Goal: Task Accomplishment & Management: Complete application form

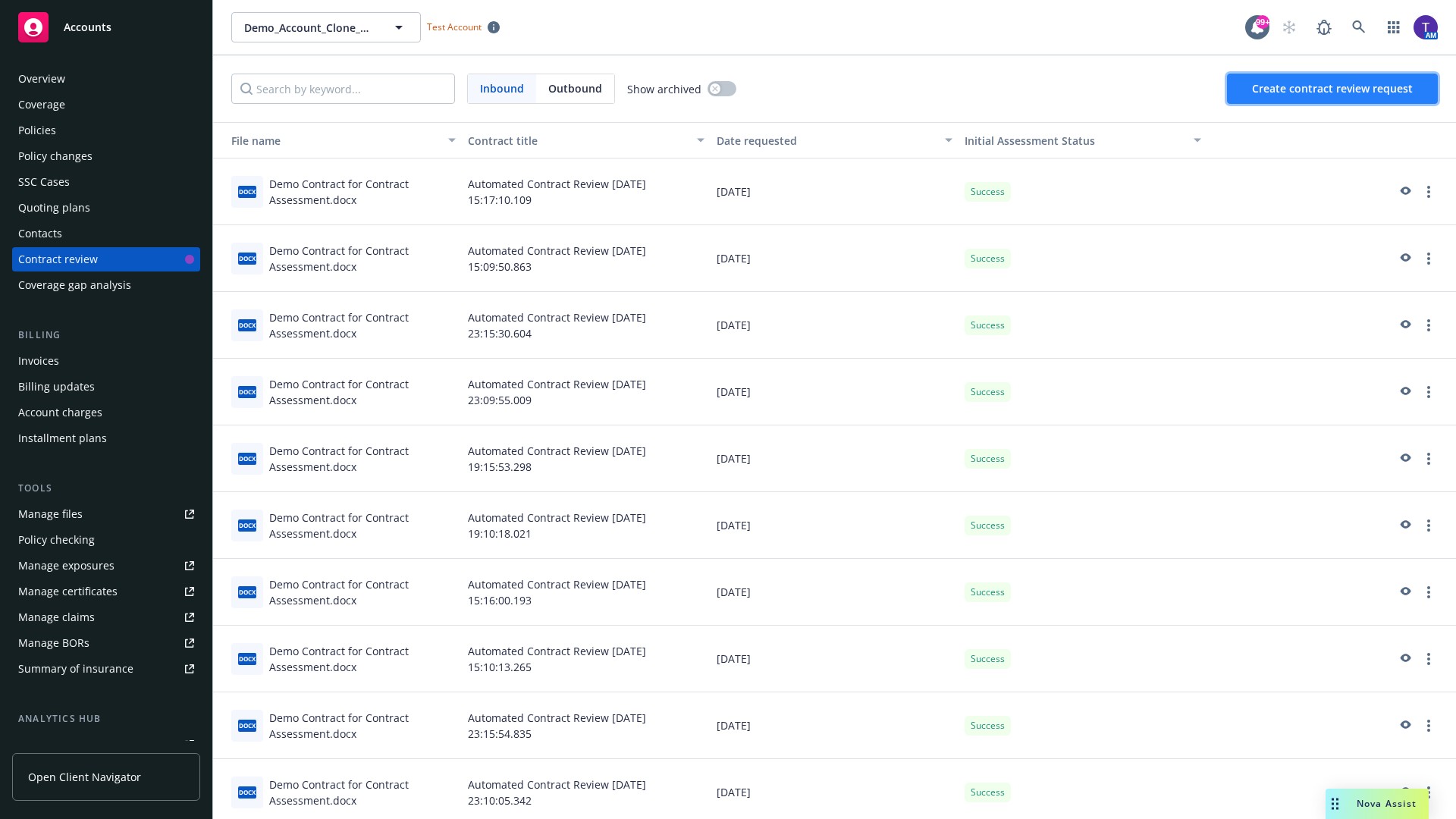
click at [1333, 89] on span "Create contract review request" at bounding box center [1333, 89] width 161 height 14
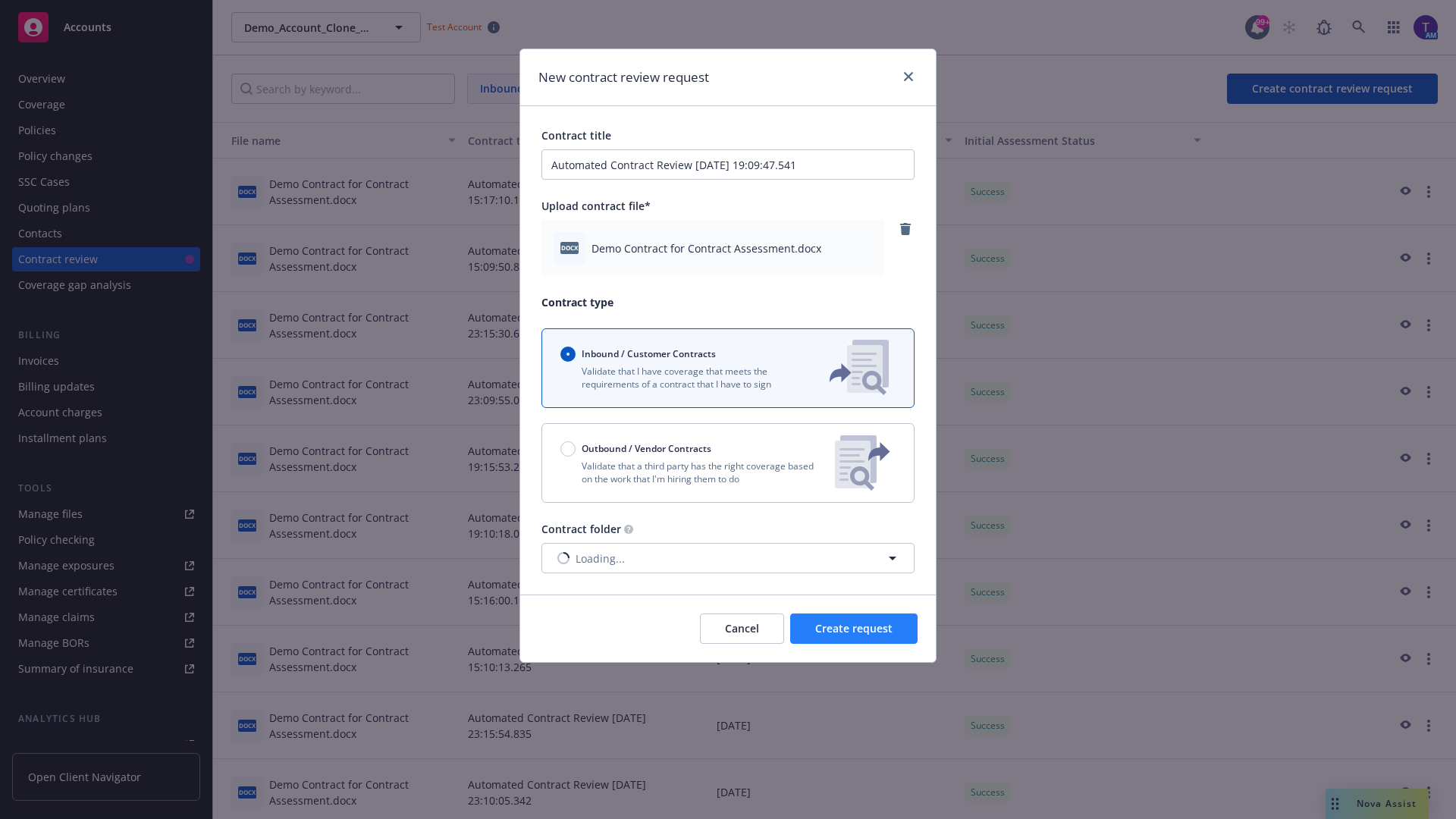
type input "Automated Contract Review [DATE] 19:09:47.541"
click at [854, 629] on span "Create request" at bounding box center [853, 628] width 77 height 14
